Goal: Transaction & Acquisition: Purchase product/service

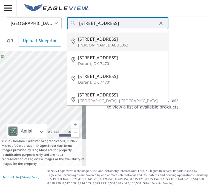
click at [94, 44] on p "[PERSON_NAME], AL 35062" at bounding box center [121, 44] width 86 height 5
type input "[STREET_ADDRESS][PERSON_NAME]"
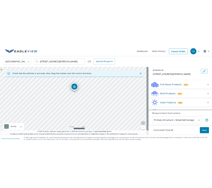
scroll to position [31, 0]
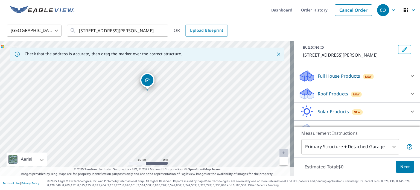
click at [211, 94] on icon at bounding box center [412, 93] width 7 height 7
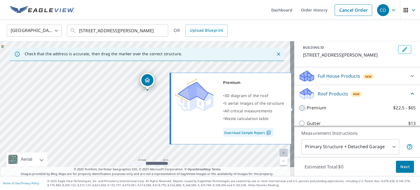
click at [211, 108] on input "Premium $22.5 - $65" at bounding box center [302, 108] width 8 height 7
checkbox input "true"
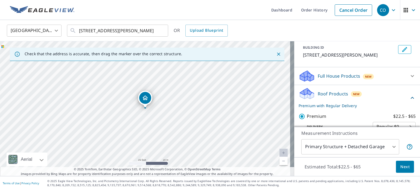
click at [211, 167] on span "Next" at bounding box center [404, 166] width 9 height 7
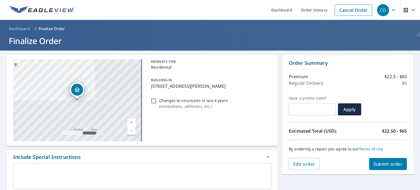
click at [211, 166] on span "Submit order" at bounding box center [387, 164] width 29 height 6
